Goal: Complete application form

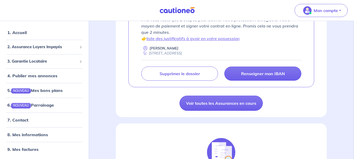
scroll to position [132, 0]
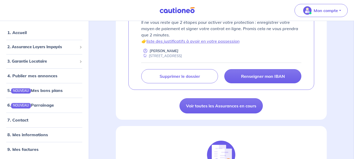
click at [261, 84] on div "[PERSON_NAME] 3. 💳 RENSEIGNEZ VOTRE MOYEN DE PAIEMENT - mis à jour le [DATE] 18…" at bounding box center [221, 37] width 186 height 106
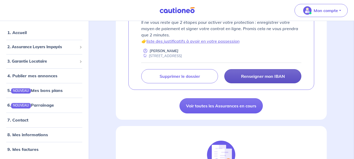
click at [269, 76] on p "Renseigner mon IBAN" at bounding box center [263, 76] width 44 height 5
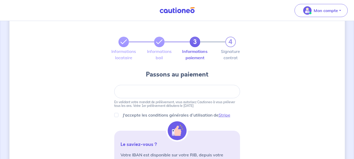
scroll to position [11, 0]
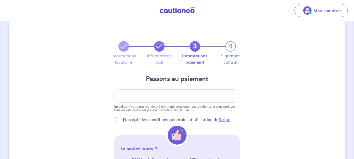
click at [161, 50] on link at bounding box center [159, 46] width 10 height 10
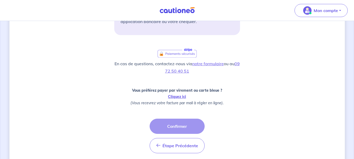
scroll to position [175, 0]
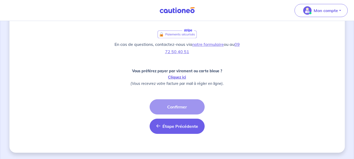
click at [185, 127] on span "Étape Précédente" at bounding box center [181, 126] width 36 height 5
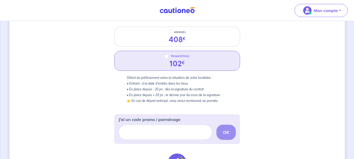
scroll to position [72, 0]
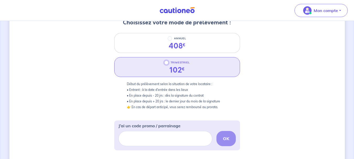
click at [167, 64] on input "TRIMESTRIEL" at bounding box center [166, 63] width 4 height 4
radio input "true"
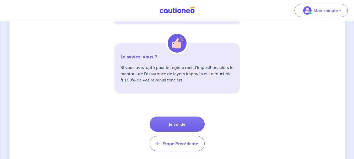
scroll to position [215, 0]
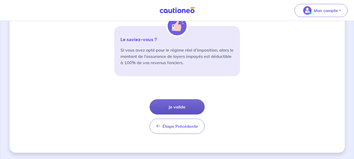
click at [187, 100] on button "Je valide" at bounding box center [177, 106] width 55 height 15
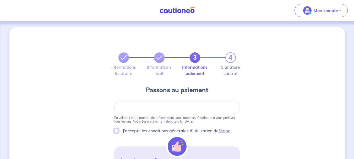
click at [115, 131] on input "J'accepte les conditions générales d’utilisation de Stripe" at bounding box center [116, 131] width 4 height 4
checkbox input "true"
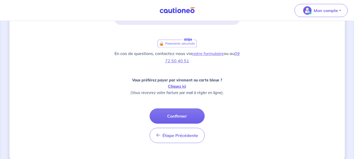
scroll to position [175, 0]
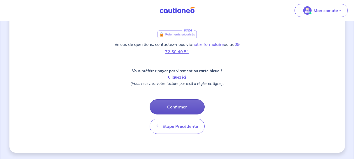
click at [170, 106] on button "Confirmer" at bounding box center [177, 106] width 55 height 15
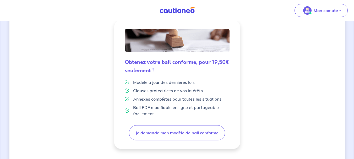
scroll to position [171, 0]
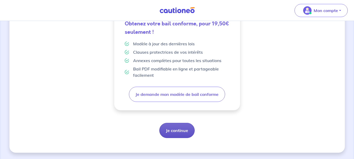
click at [183, 131] on button "Je continue" at bounding box center [176, 130] width 35 height 15
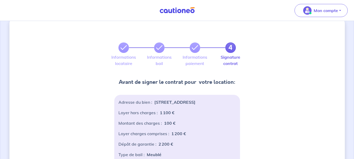
scroll to position [10, 0]
click at [195, 50] on icon at bounding box center [195, 48] width 6 height 6
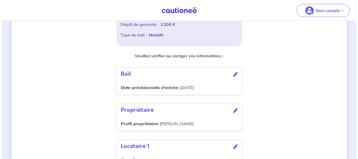
scroll to position [130, 0]
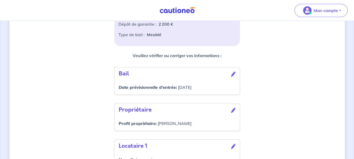
click at [235, 75] on icon at bounding box center [233, 74] width 4 height 5
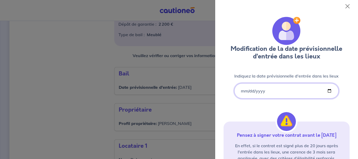
click at [328, 91] on input "[DATE]" at bounding box center [286, 90] width 104 height 15
type input "[DATE]"
click at [88, 75] on div at bounding box center [179, 79] width 358 height 159
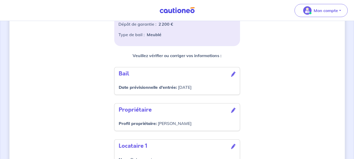
click at [233, 76] on icon at bounding box center [233, 74] width 4 height 5
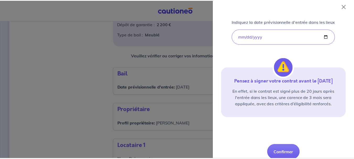
scroll to position [66, 0]
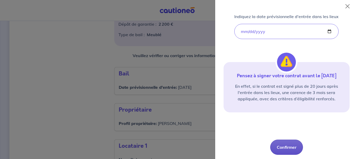
click at [285, 149] on button "Confirmer" at bounding box center [286, 147] width 33 height 15
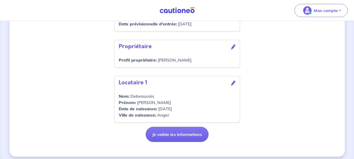
scroll to position [197, 0]
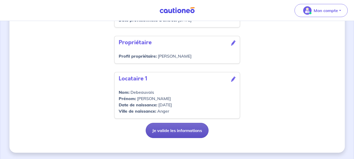
click at [184, 128] on button "Je valide les informations" at bounding box center [177, 130] width 63 height 15
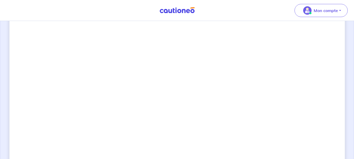
scroll to position [422, 0]
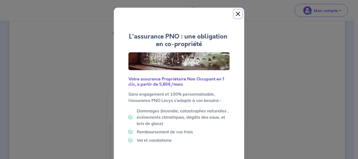
click at [234, 15] on button "Close" at bounding box center [238, 14] width 8 height 8
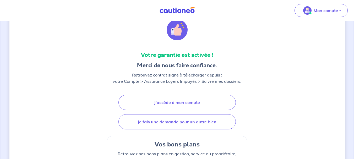
scroll to position [38, 0]
